Goal: Information Seeking & Learning: Check status

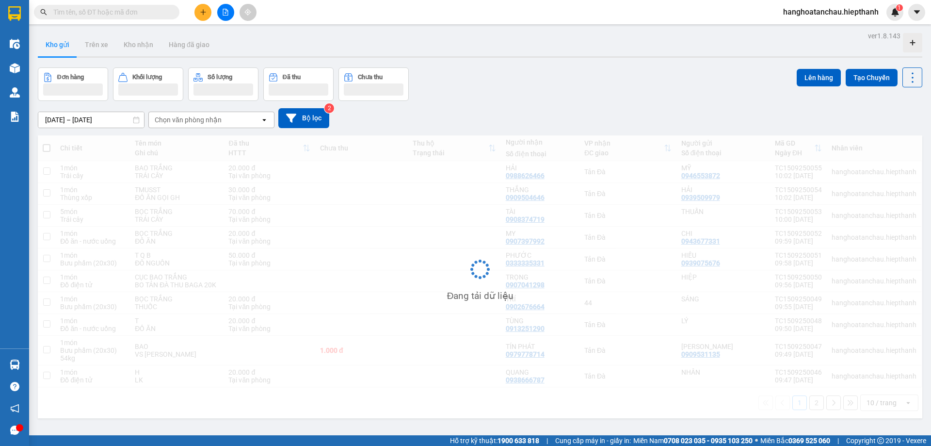
click at [502, 86] on div "Đơn hàng Khối lượng Số lượng Đã thu Chưa thu Lên hàng Tạo Chuyến" at bounding box center [480, 83] width 884 height 33
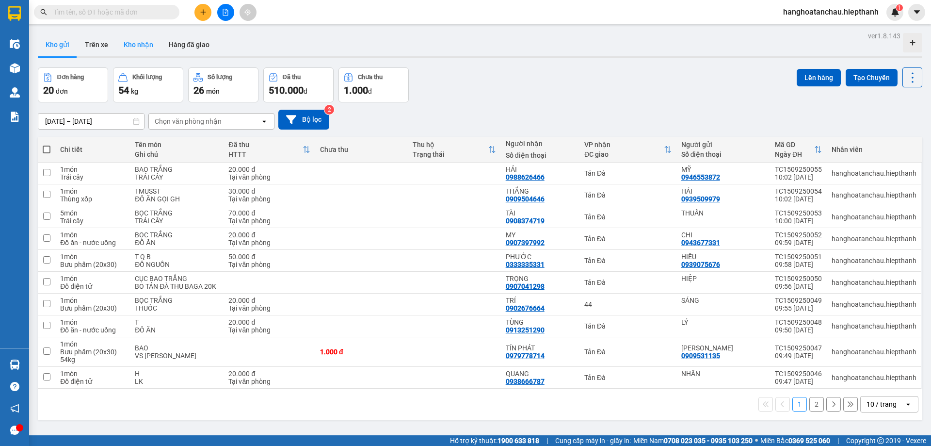
click at [136, 52] on button "Kho nhận" at bounding box center [138, 44] width 45 height 23
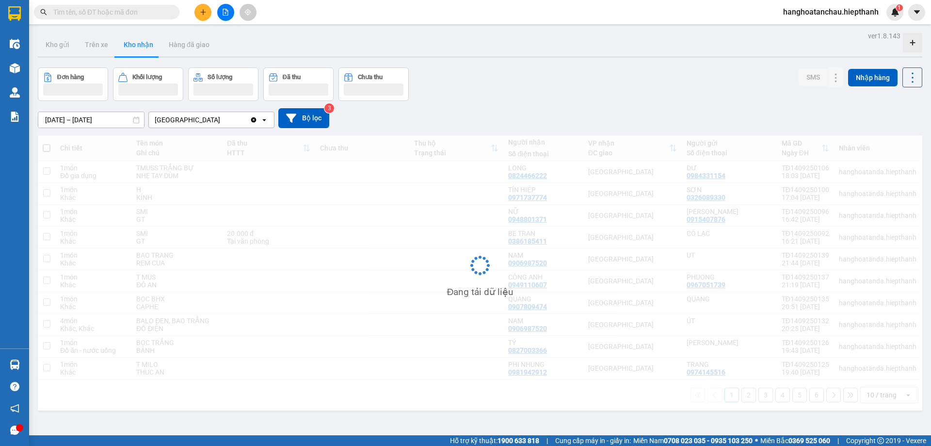
click at [512, 61] on div "ver 1.8.143 Kho gửi Trên xe Kho nhận Hàng đã giao Đơn hàng Khối lượng Số lượng …" at bounding box center [480, 252] width 892 height 446
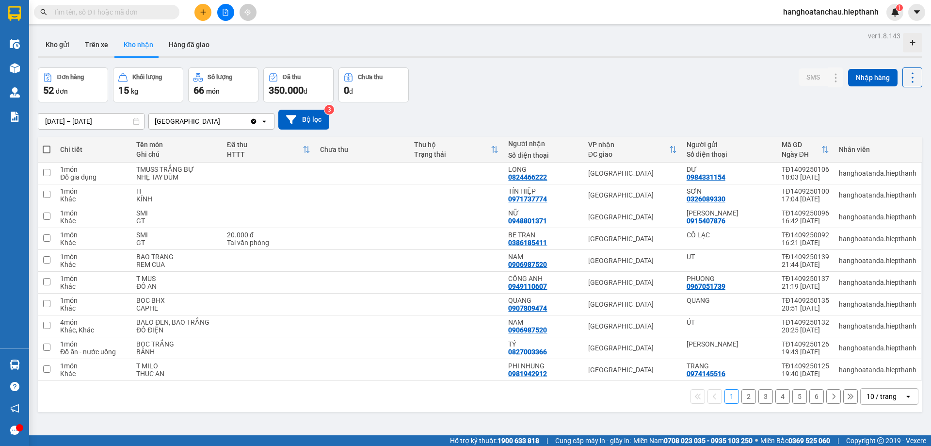
click at [504, 101] on div "Đơn hàng 52 đơn Khối lượng 15 kg Số lượng 66 món Đã thu 350.000 đ Chưa thu 0 đ …" at bounding box center [480, 84] width 884 height 35
click at [51, 43] on button "Kho gửi" at bounding box center [57, 44] width 39 height 23
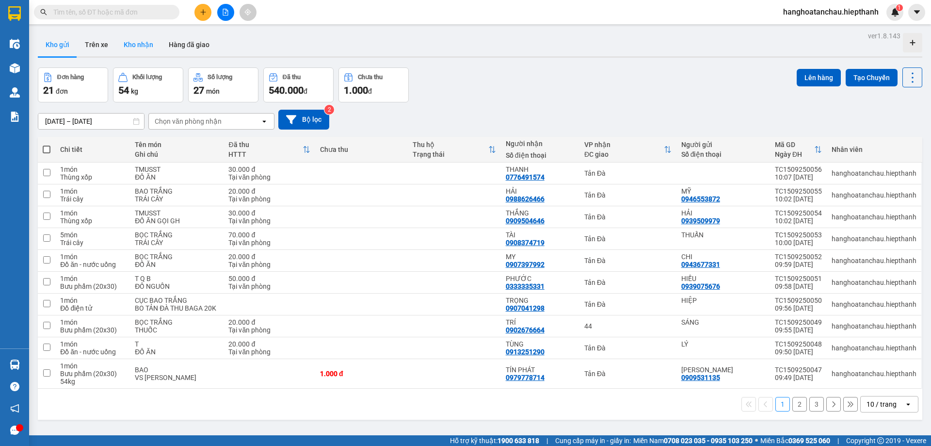
click at [145, 45] on button "Kho nhận" at bounding box center [138, 44] width 45 height 23
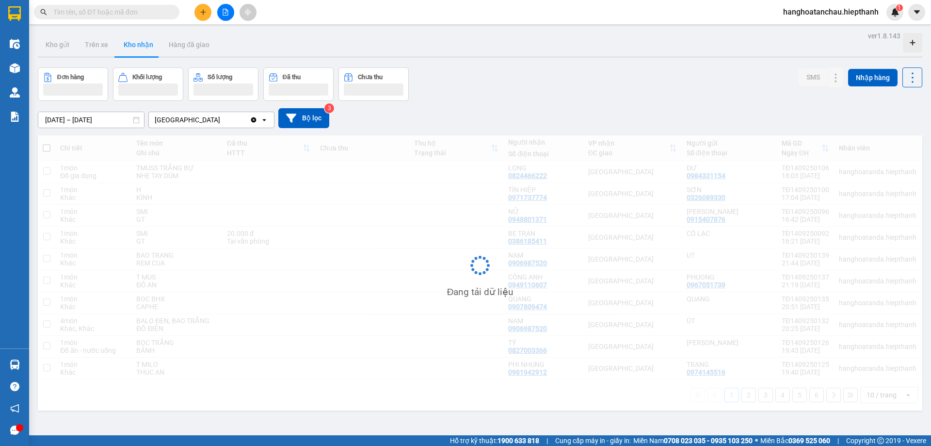
click at [535, 76] on div "Đơn hàng Khối lượng Số lượng Đã thu Chưa thu SMS Nhập hàng" at bounding box center [480, 83] width 884 height 33
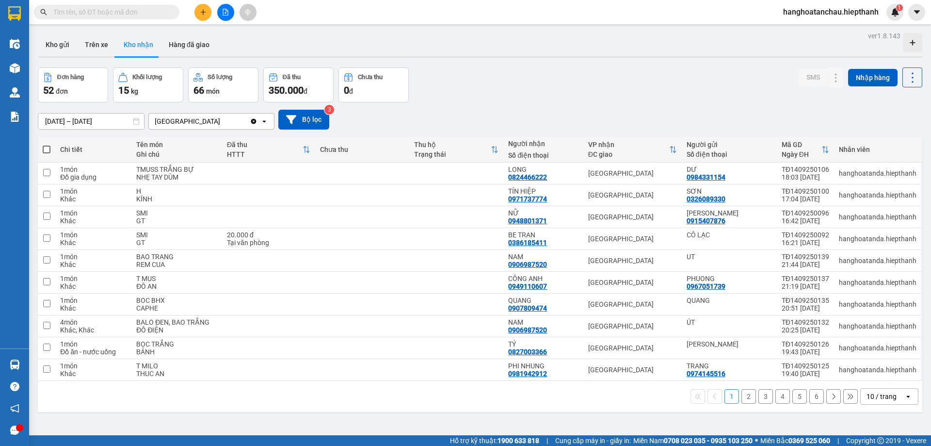
click at [536, 67] on div "Đơn hàng 52 đơn Khối lượng 15 kg Số lượng 66 món Đã thu 350.000 đ Chưa thu 0 đ …" at bounding box center [480, 84] width 884 height 35
click at [542, 69] on div "Đơn hàng 52 đơn Khối lượng 15 kg Số lượng 66 món Đã thu 350.000 đ Chưa thu 0 đ …" at bounding box center [480, 84] width 884 height 35
drag, startPoint x: 62, startPoint y: 40, endPoint x: 67, endPoint y: 43, distance: 5.9
click at [63, 41] on button "Kho gửi" at bounding box center [57, 44] width 39 height 23
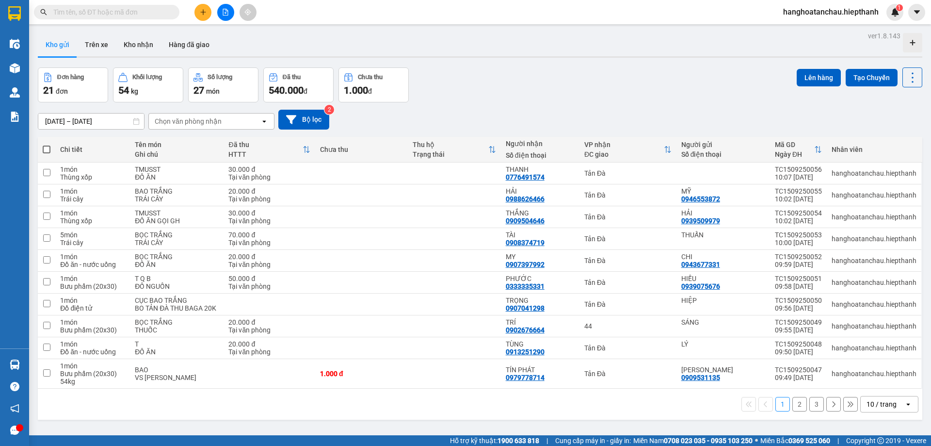
click at [646, 84] on div "Đơn hàng 21 đơn Khối lượng 54 kg Số lượng 27 món Đã thu 540.000 đ Chưa thu 1.00…" at bounding box center [480, 84] width 884 height 35
